Goal: Task Accomplishment & Management: Use online tool/utility

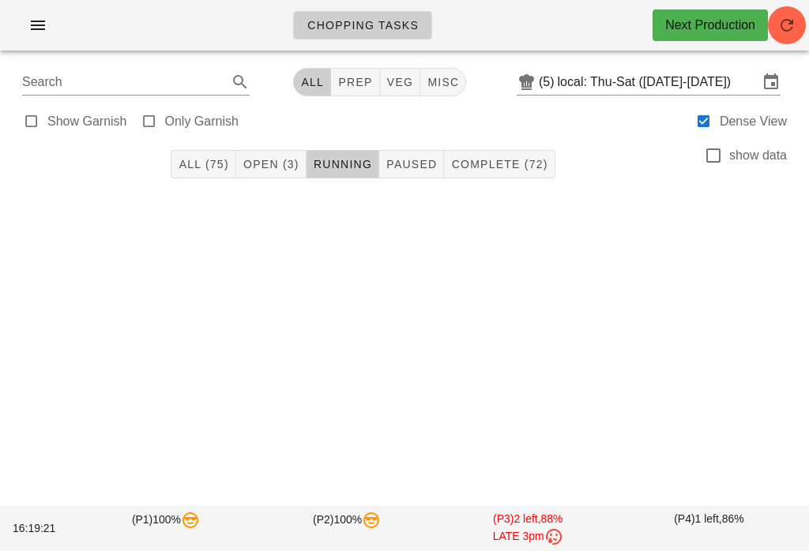
click at [361, 78] on span "prep" at bounding box center [354, 82] width 35 height 13
type input "team:prep"
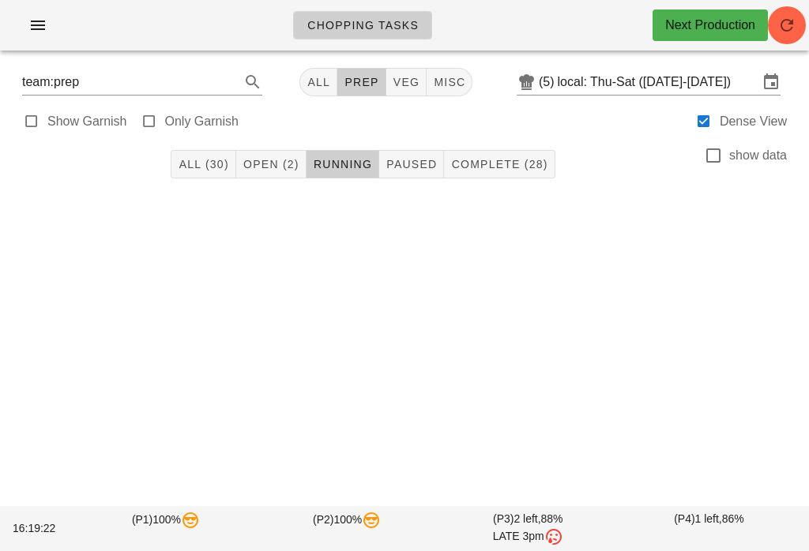
click at [262, 164] on span "Open (2)" at bounding box center [271, 164] width 57 height 13
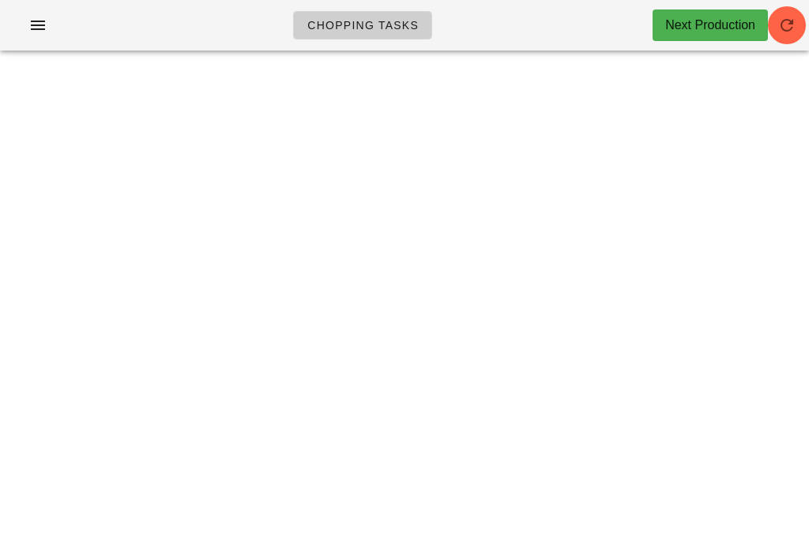
click at [779, 17] on icon "button" at bounding box center [786, 25] width 19 height 19
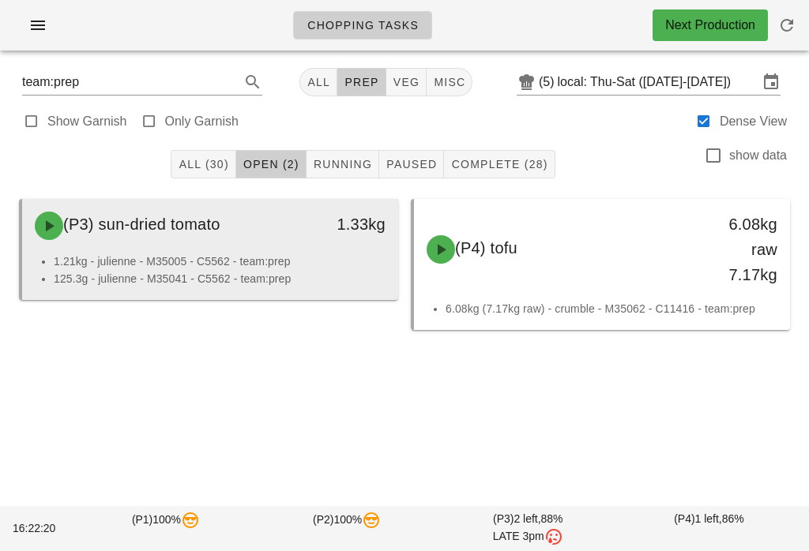
click at [247, 248] on div "(P3) sun-dried tomato" at bounding box center [163, 225] width 277 height 47
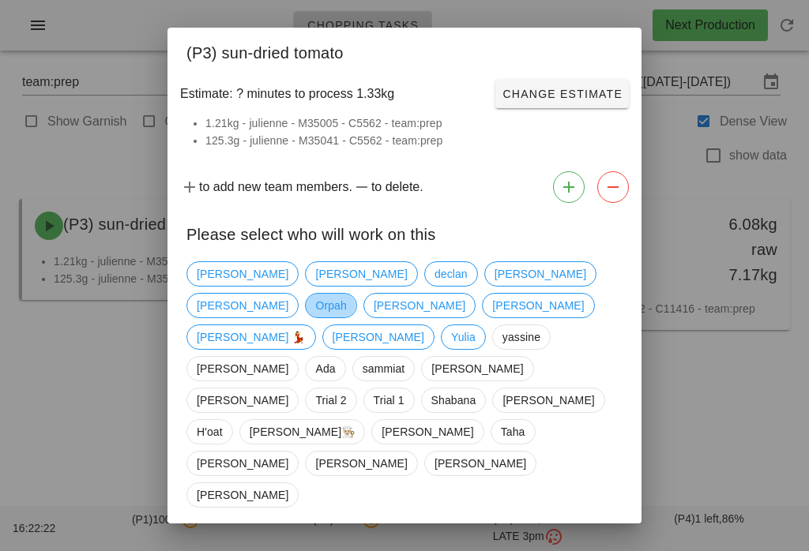
click at [356, 298] on span "Orpah" at bounding box center [330, 305] width 51 height 25
click at [577, 536] on button "Confirm Start" at bounding box center [571, 550] width 116 height 28
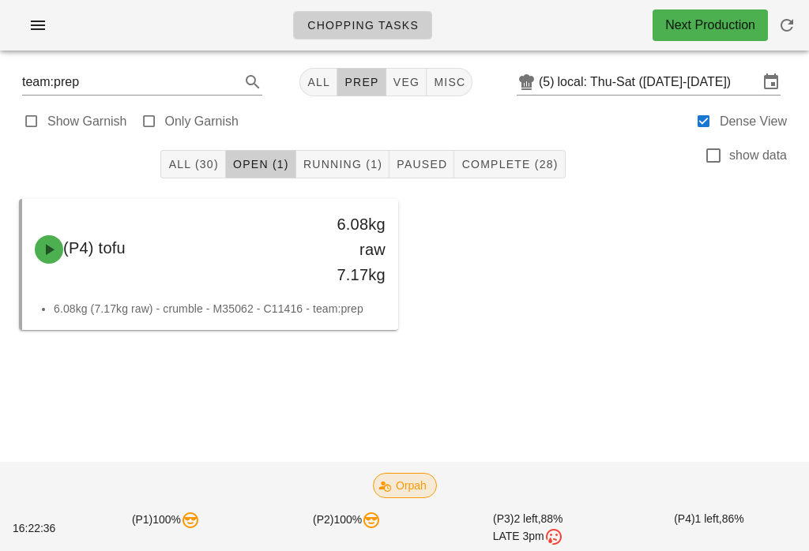
click at [393, 479] on span "Orpah" at bounding box center [404, 486] width 43 height 24
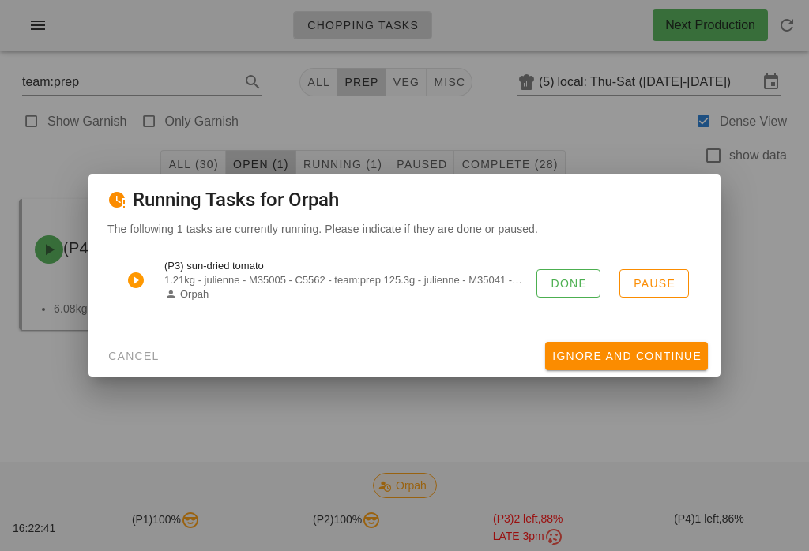
click at [691, 405] on div at bounding box center [404, 275] width 809 height 551
click at [614, 350] on span "Ignore And Continue" at bounding box center [626, 356] width 150 height 13
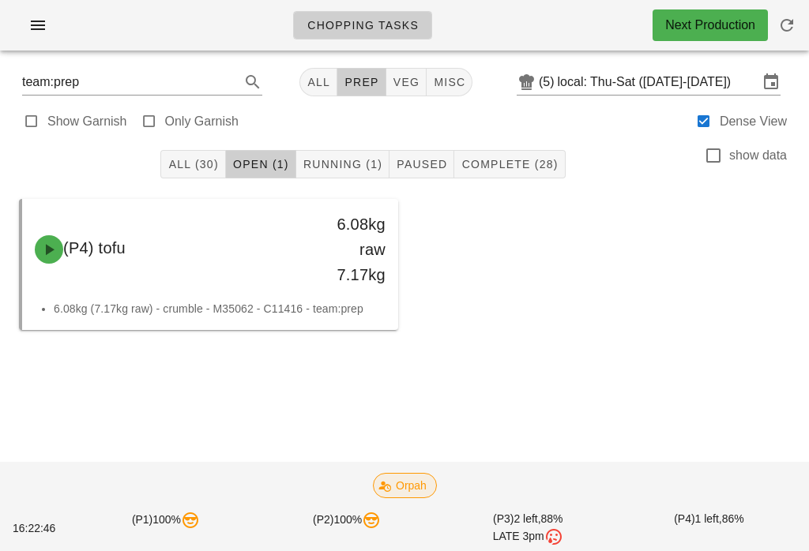
click at [359, 145] on div "All (30) Open (1) Running (1) Paused Complete (28) show data" at bounding box center [404, 164] width 790 height 51
click at [334, 156] on button "Running (1)" at bounding box center [342, 164] width 93 height 28
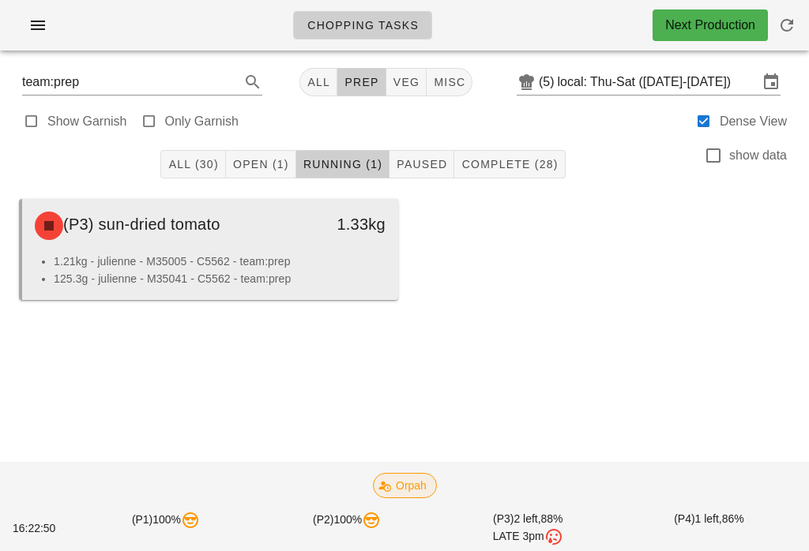
click at [271, 252] on div "(P3) sun-dried tomato 1.33kg" at bounding box center [210, 226] width 376 height 54
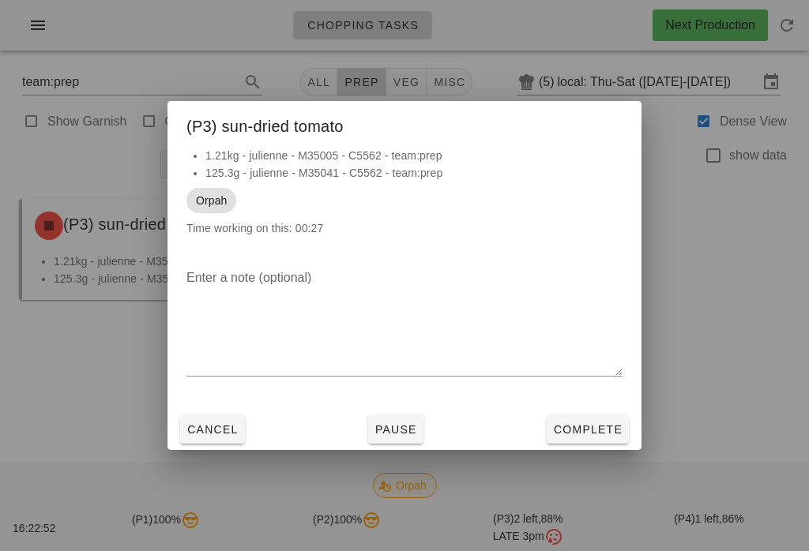
click at [221, 416] on button "Cancel" at bounding box center [212, 430] width 65 height 28
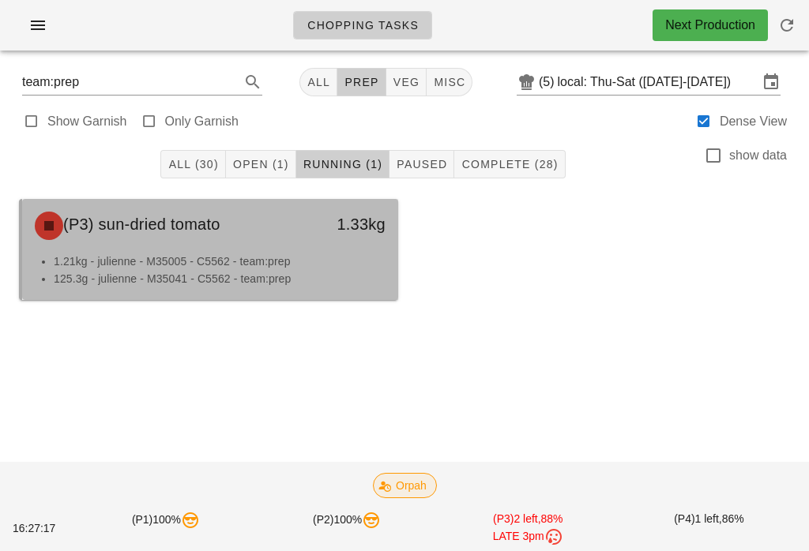
click at [254, 234] on div "(P3) sun-dried tomato" at bounding box center [163, 225] width 277 height 47
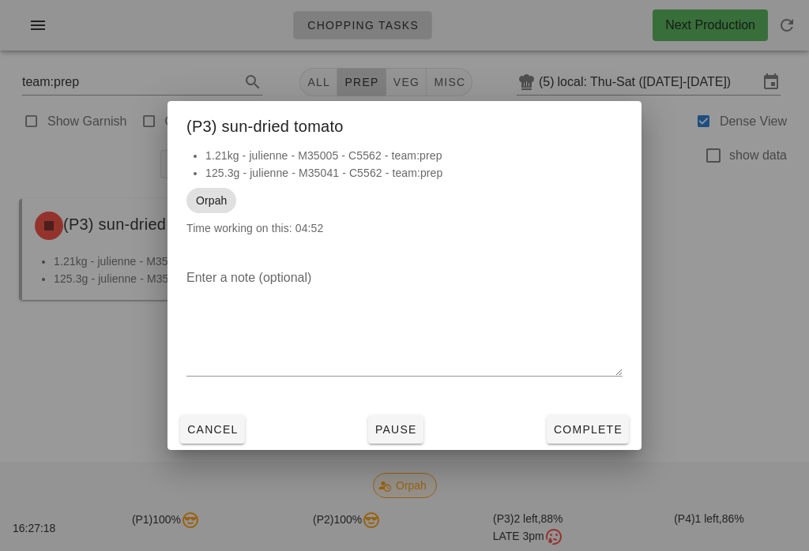
click at [378, 436] on span "Pause" at bounding box center [395, 429] width 43 height 13
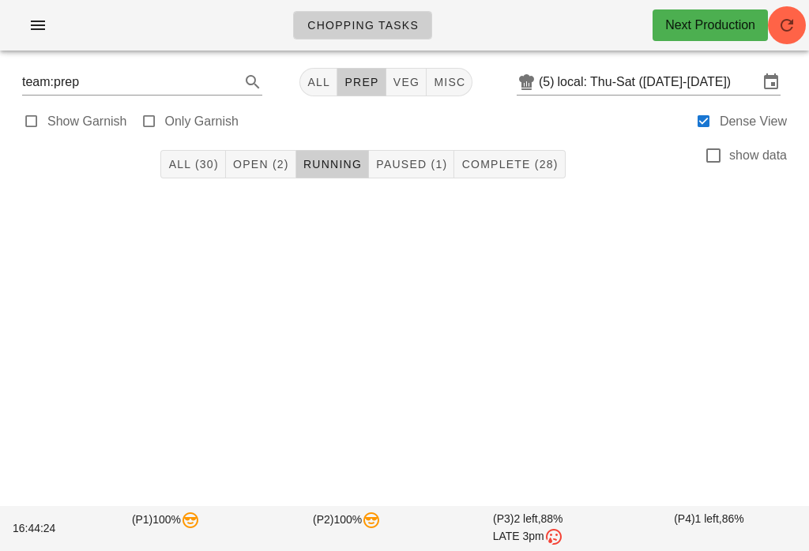
click at [412, 166] on span "Paused (1)" at bounding box center [411, 164] width 72 height 13
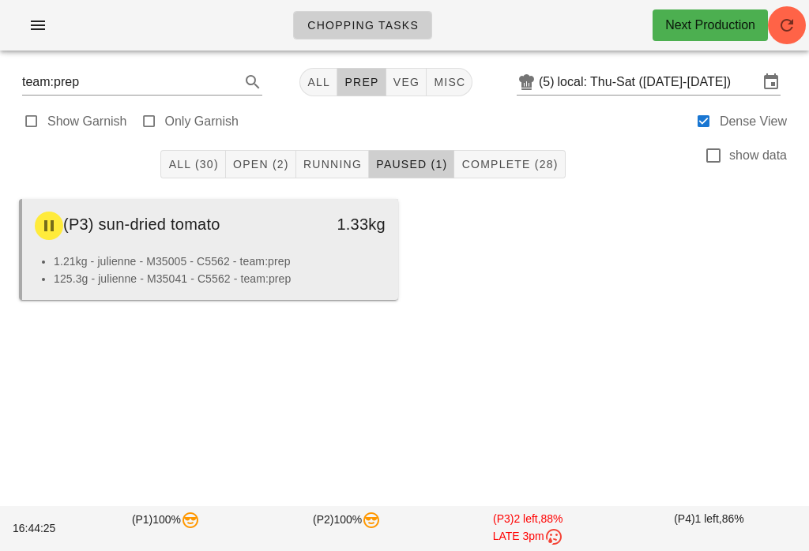
click at [265, 234] on div "(P3) sun-dried tomato" at bounding box center [163, 225] width 277 height 47
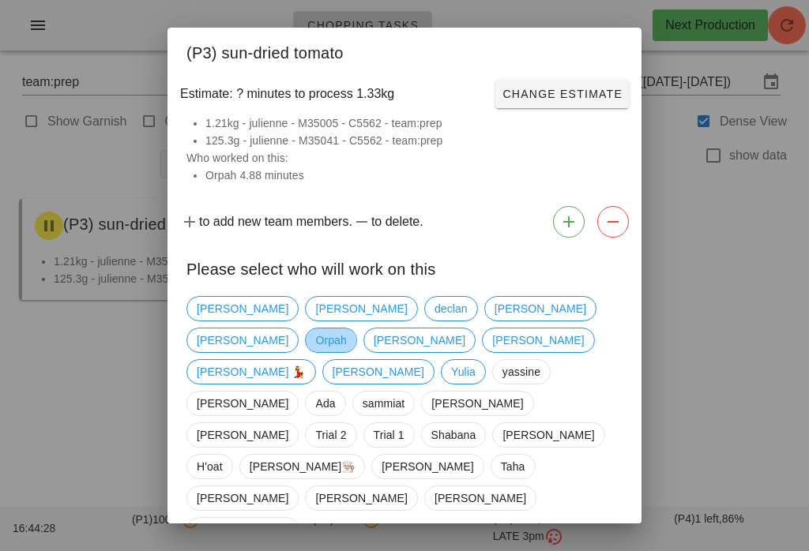
click at [346, 329] on span "Orpah" at bounding box center [330, 341] width 31 height 24
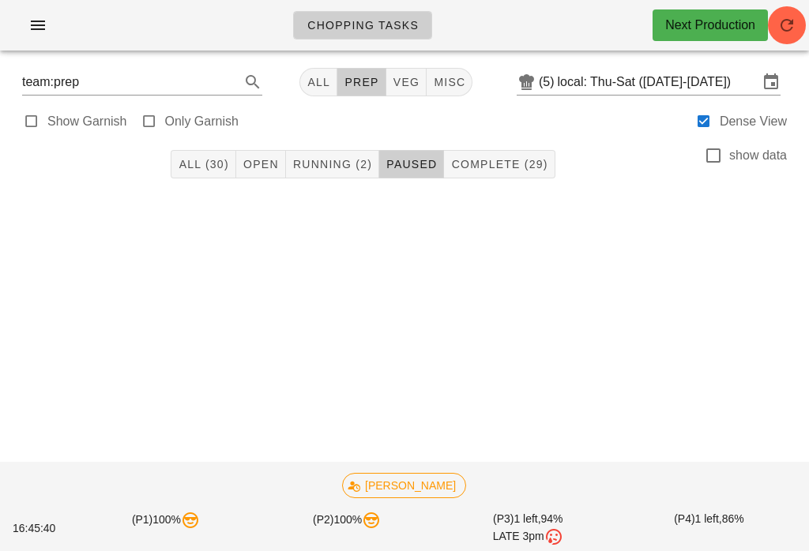
click at [344, 171] on span "Running (2)" at bounding box center [332, 164] width 80 height 13
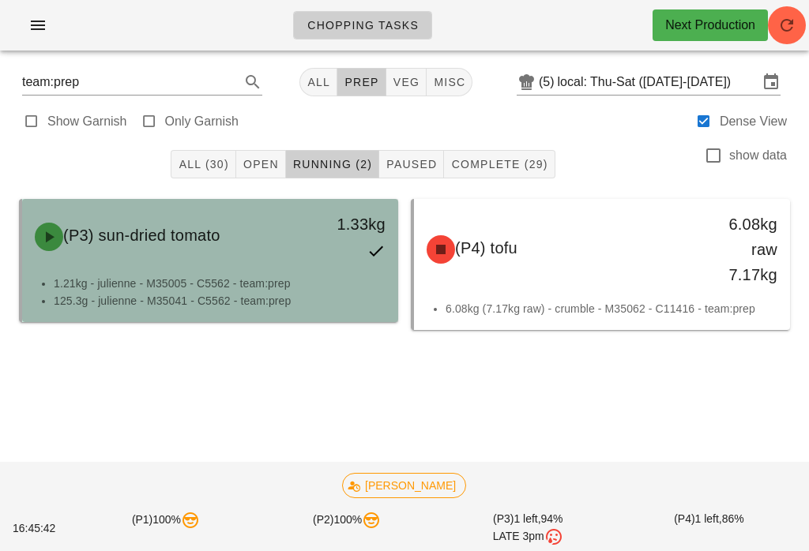
click at [303, 259] on div "1.33kg" at bounding box center [349, 237] width 92 height 70
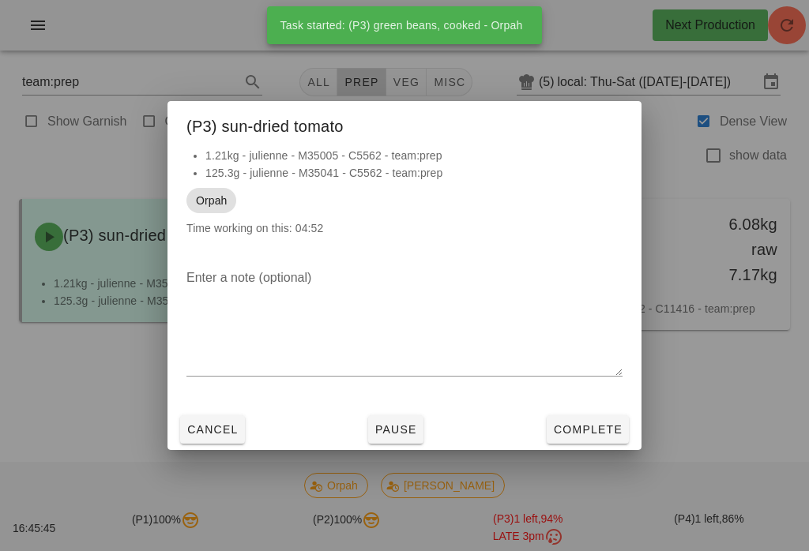
scroll to position [14, 0]
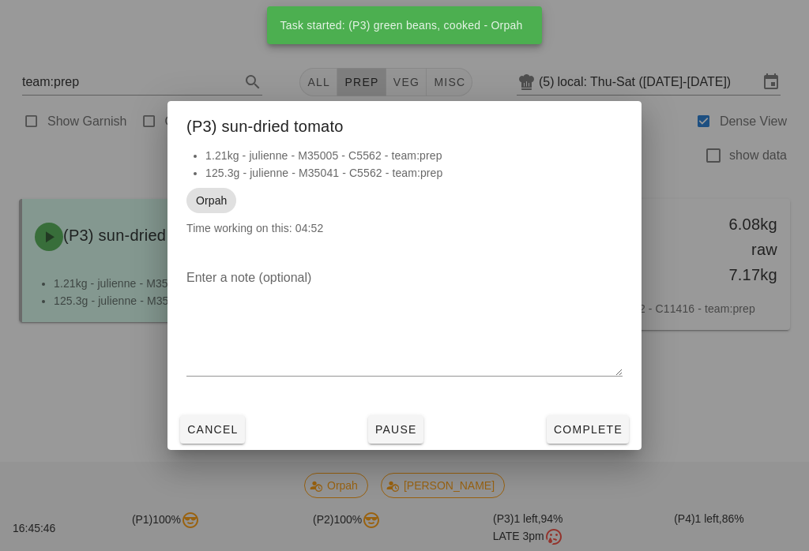
click at [604, 423] on span "Complete" at bounding box center [588, 429] width 70 height 13
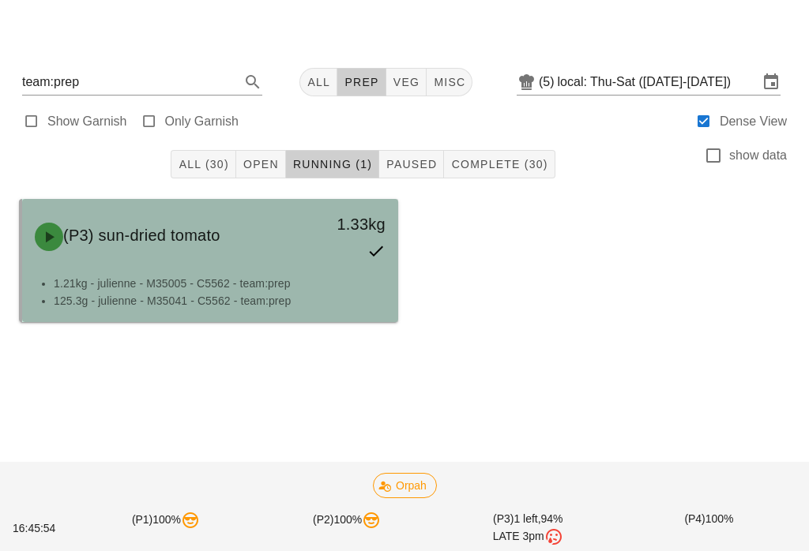
click at [288, 224] on div "(P3) sun-dried tomato" at bounding box center [163, 236] width 277 height 47
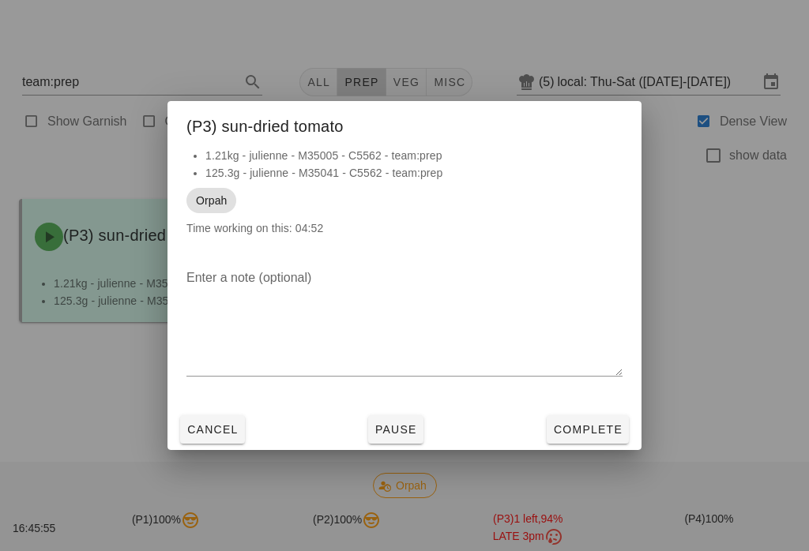
click at [604, 401] on div "Enter a note (optional)" at bounding box center [404, 332] width 474 height 153
click at [600, 418] on button "Complete" at bounding box center [588, 430] width 82 height 28
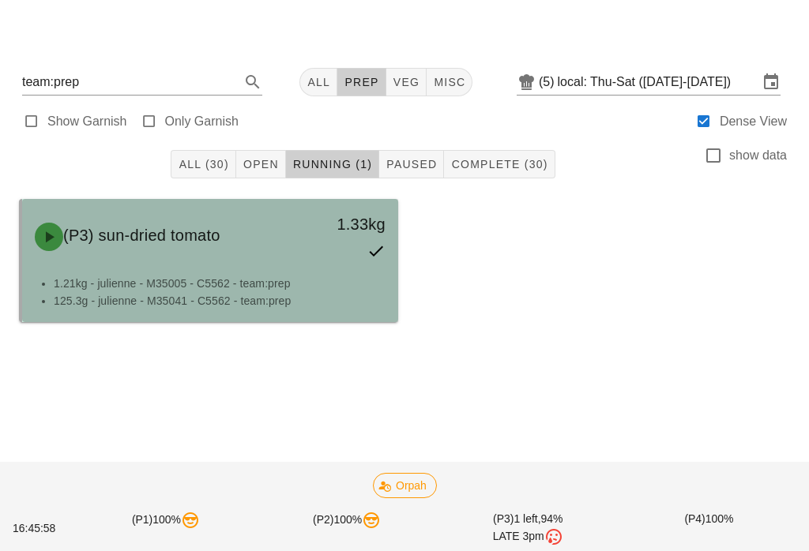
click at [268, 275] on li "1.21kg - julienne - M35005 - C5562 - team:prep" at bounding box center [220, 283] width 332 height 17
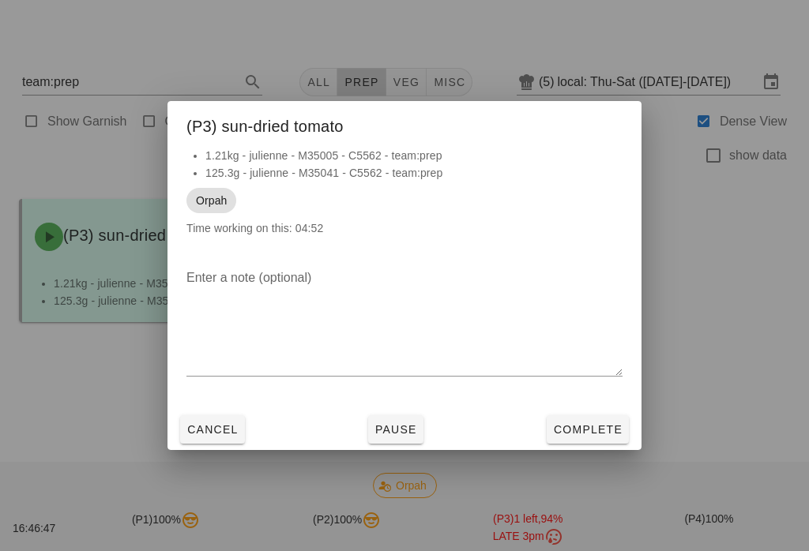
click at [618, 421] on button "Complete" at bounding box center [588, 430] width 82 height 28
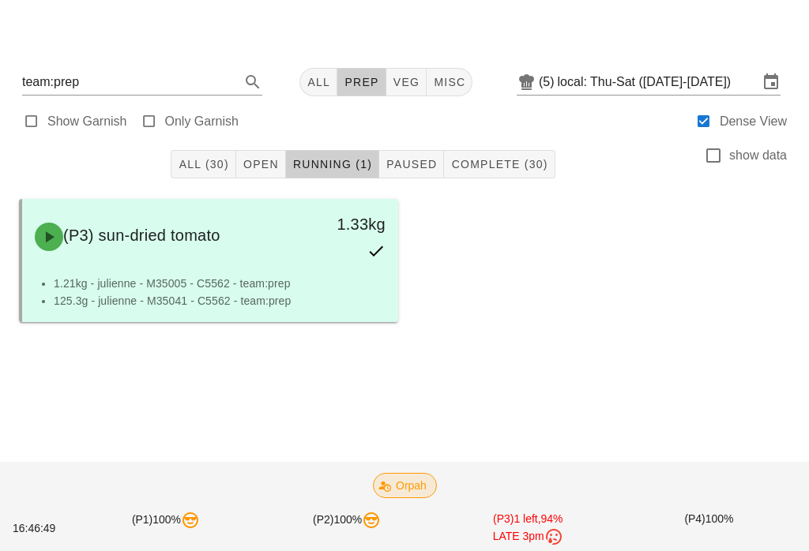
click at [402, 491] on span "Orpah" at bounding box center [404, 486] width 43 height 24
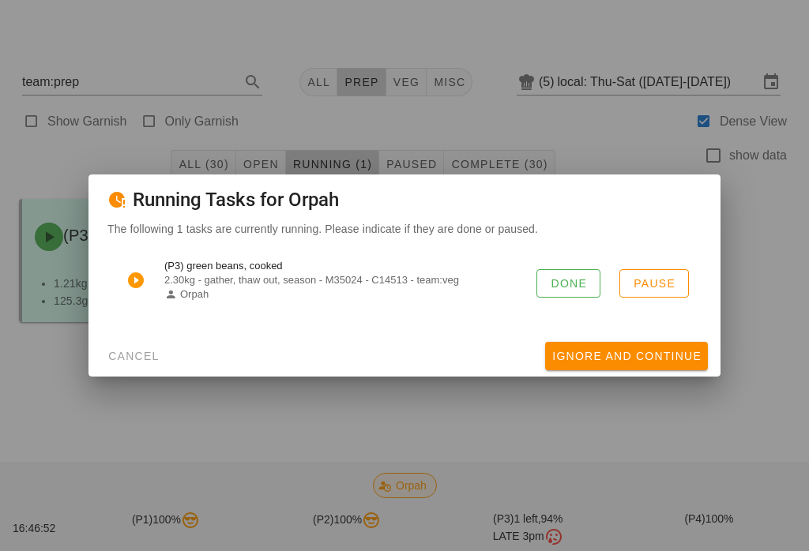
click at [561, 257] on div "(P3) green beans, cooked 2.30kg - gather, thaw out, season - M35024 - C14513 - …" at bounding box center [404, 281] width 594 height 55
click at [562, 284] on span "Done" at bounding box center [568, 283] width 37 height 13
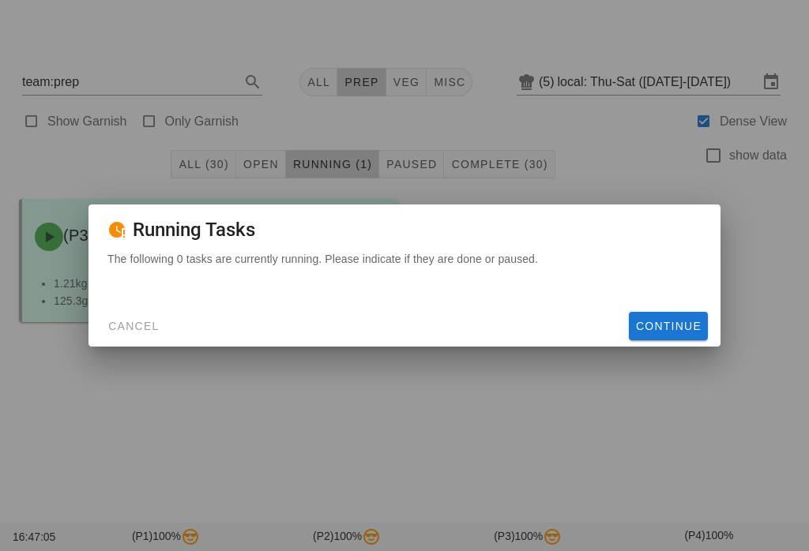
click at [130, 322] on span "Cancel" at bounding box center [133, 326] width 52 height 13
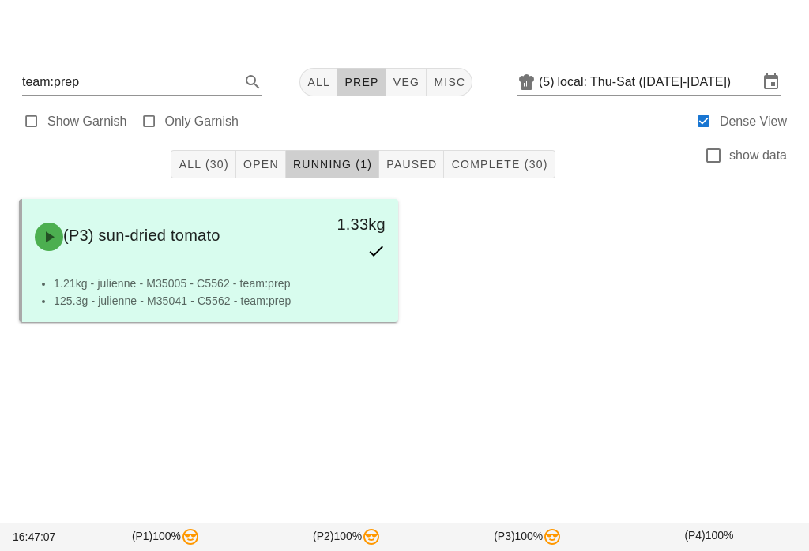
click at [338, 150] on button "Running (1)" at bounding box center [332, 164] width 93 height 28
click at [344, 150] on button "Running (1)" at bounding box center [332, 164] width 93 height 28
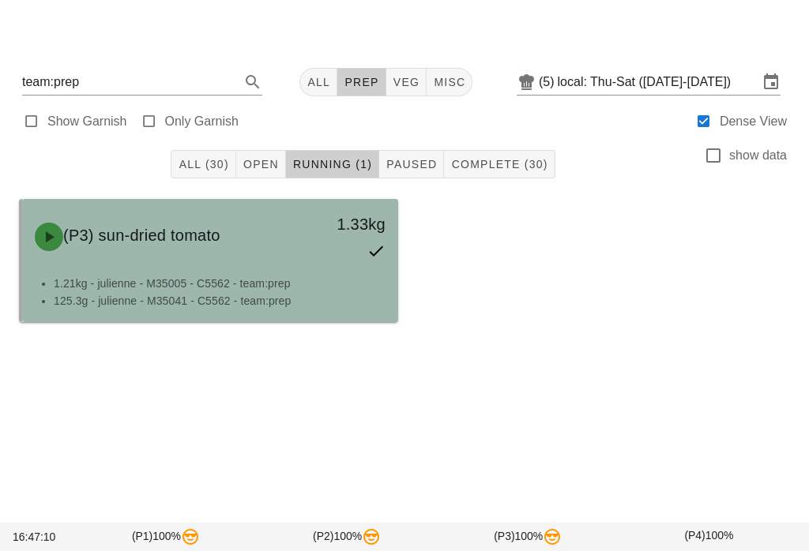
click at [284, 226] on div "(P3) sun-dried tomato" at bounding box center [163, 236] width 277 height 47
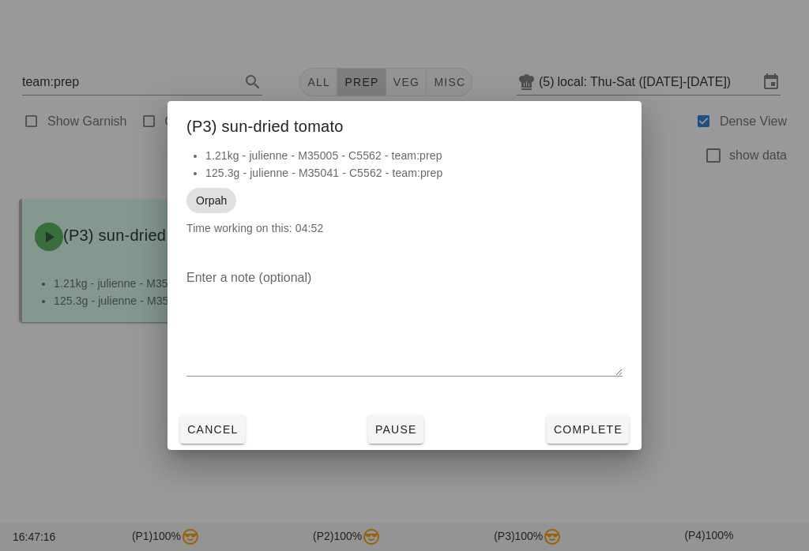
click at [596, 424] on span "Complete" at bounding box center [588, 429] width 70 height 13
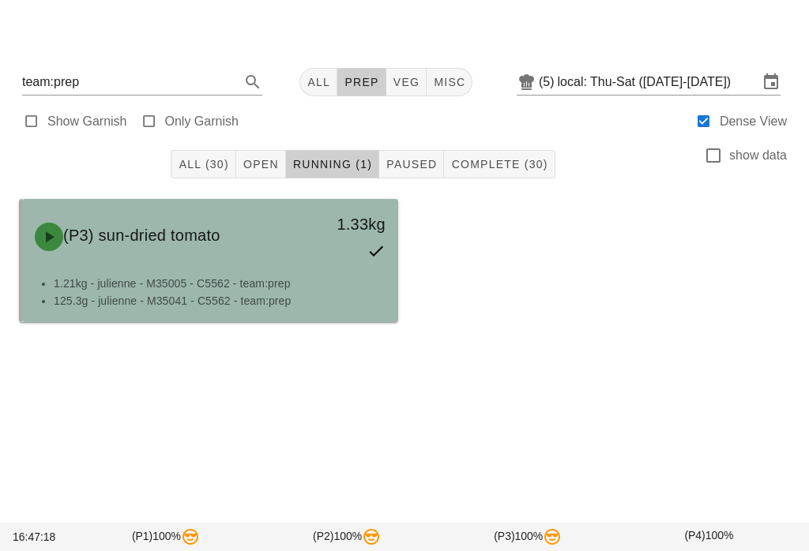
click at [283, 275] on li "1.21kg - julienne - M35005 - C5562 - team:prep" at bounding box center [220, 283] width 332 height 17
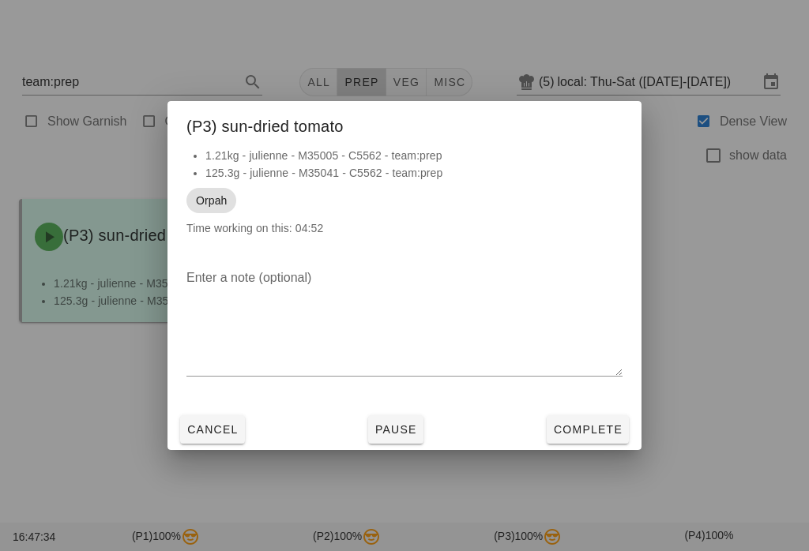
click at [595, 424] on span "Complete" at bounding box center [588, 429] width 70 height 13
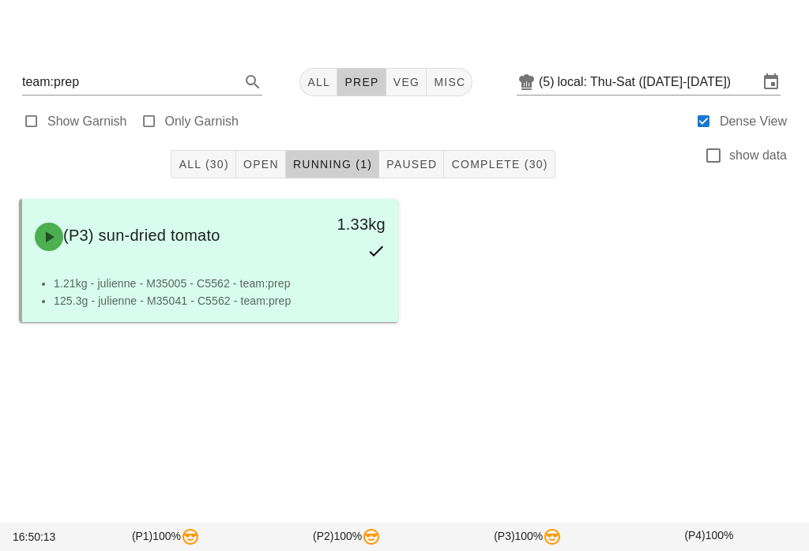
click at [329, 164] on button "Running (1)" at bounding box center [332, 164] width 93 height 28
click at [254, 150] on button "Open" at bounding box center [261, 164] width 50 height 28
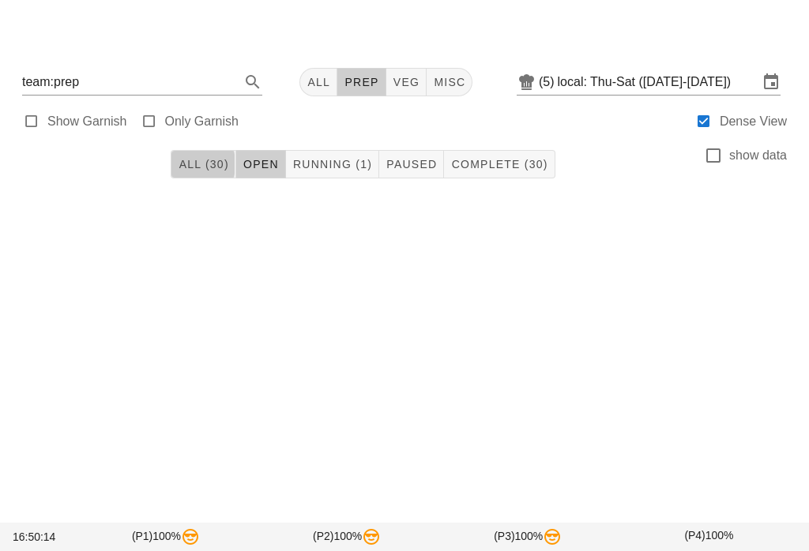
click at [209, 158] on span "All (30)" at bounding box center [203, 164] width 51 height 13
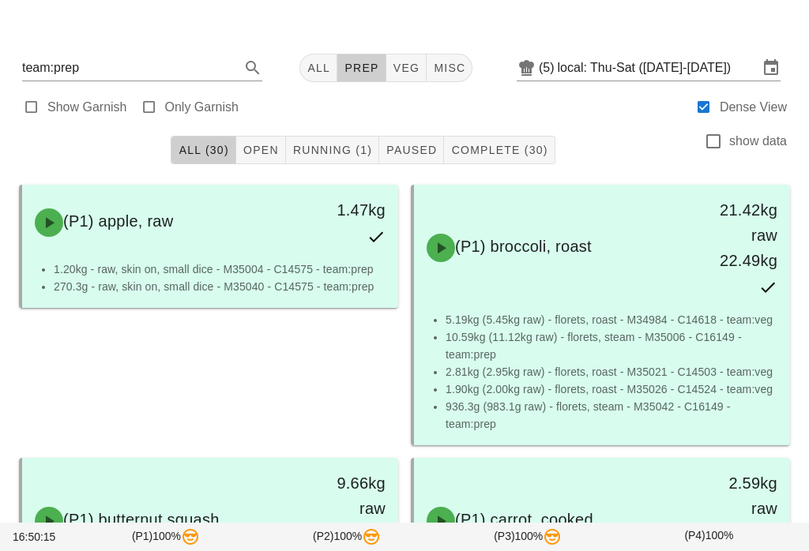
click at [497, 125] on div "All (30) Open Running (1) Paused Complete (30) show data" at bounding box center [404, 150] width 790 height 51
click at [510, 140] on button "Complete (30)" at bounding box center [499, 150] width 111 height 28
click at [346, 144] on span "Running (1)" at bounding box center [332, 150] width 80 height 13
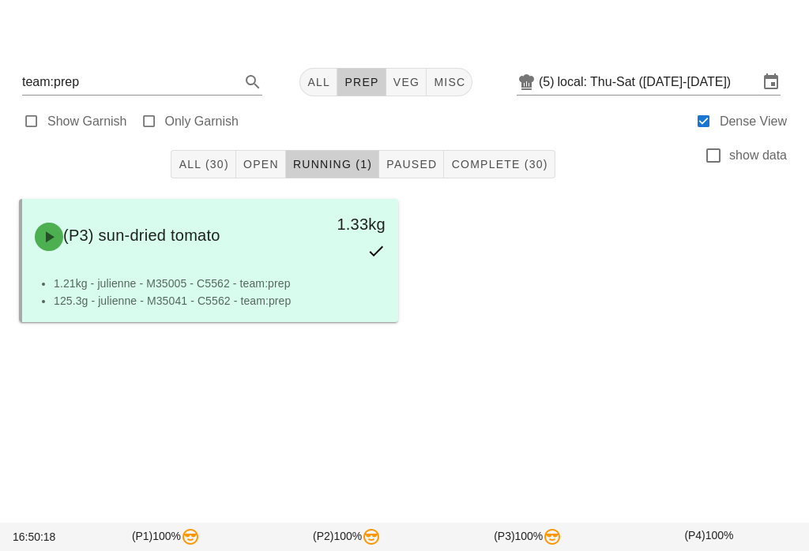
click at [530, 158] on span "Complete (30)" at bounding box center [498, 164] width 97 height 13
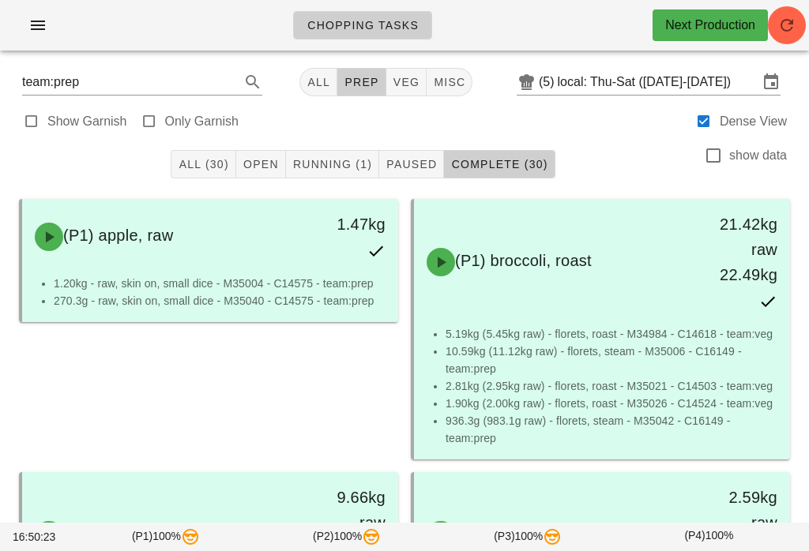
click at [221, 77] on button "Clear Search" at bounding box center [230, 82] width 19 height 19
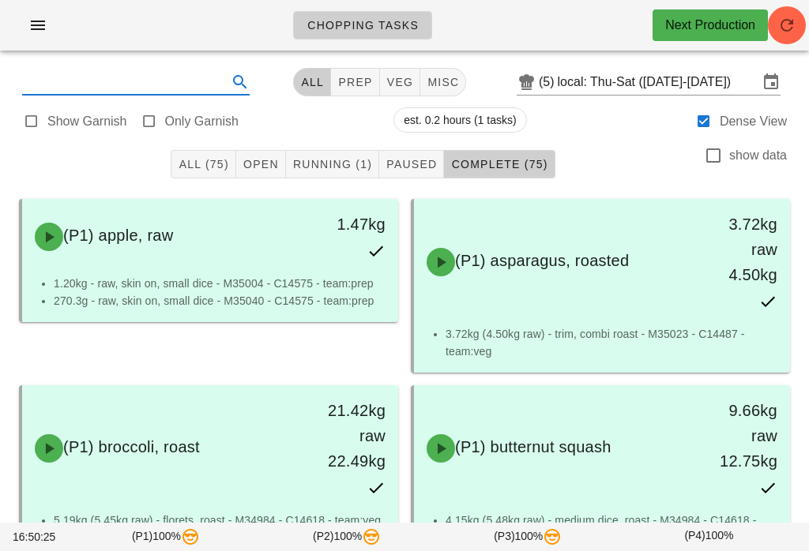
click at [309, 79] on span "All" at bounding box center [312, 82] width 24 height 13
click at [117, 73] on input "Search" at bounding box center [123, 82] width 202 height 25
click at [191, 173] on button "All (75)" at bounding box center [203, 164] width 65 height 28
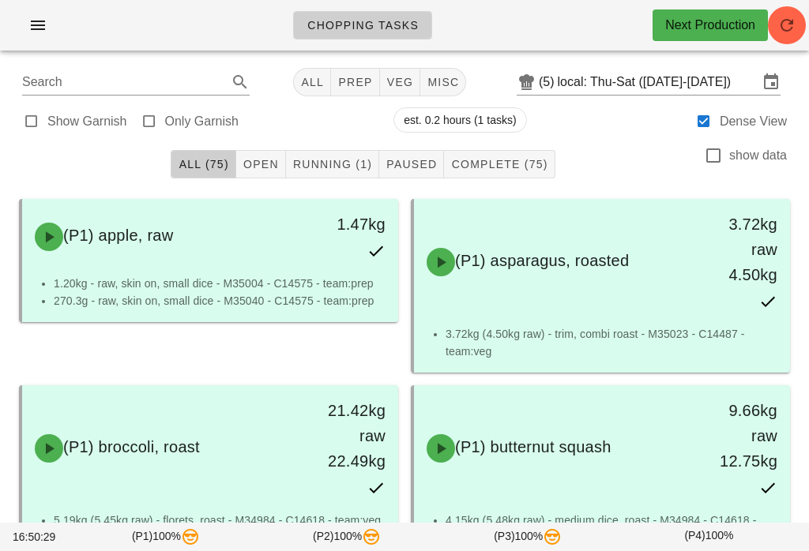
click at [217, 158] on span "All (75)" at bounding box center [203, 164] width 51 height 13
click at [102, 79] on input "Search" at bounding box center [123, 82] width 202 height 25
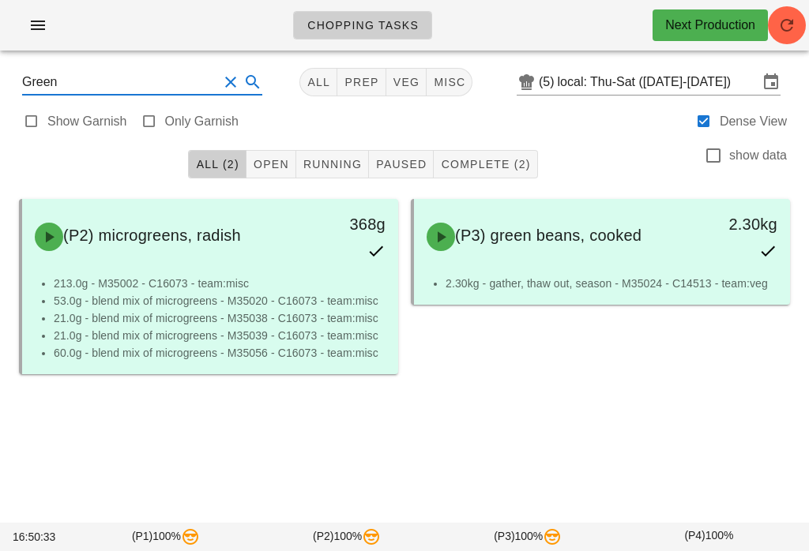
type input "Green"
click at [603, 146] on div "All (2) Open Running Paused Complete (2) show data" at bounding box center [404, 164] width 790 height 51
